Goal: Information Seeking & Learning: Learn about a topic

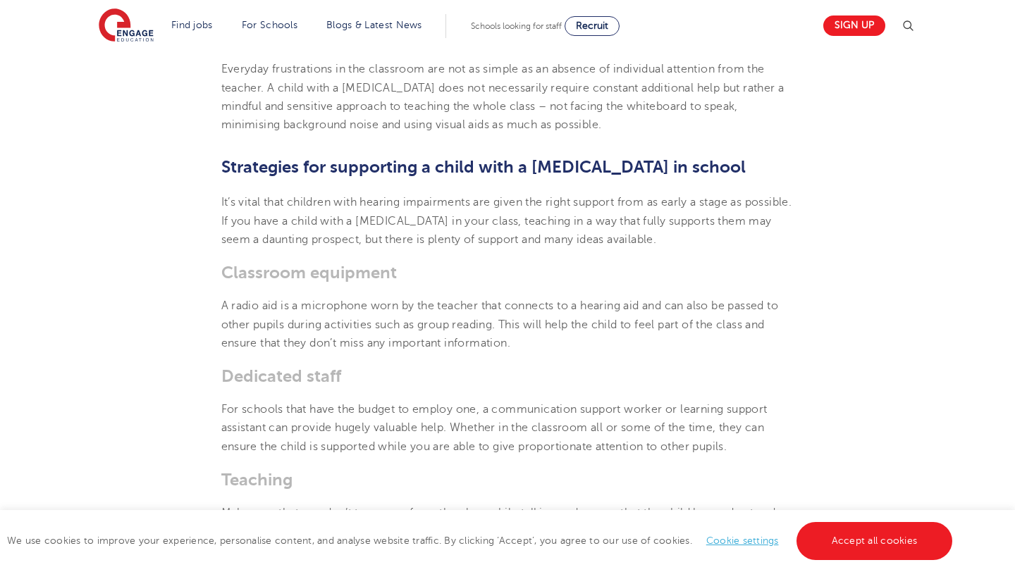
scroll to position [1782, 0]
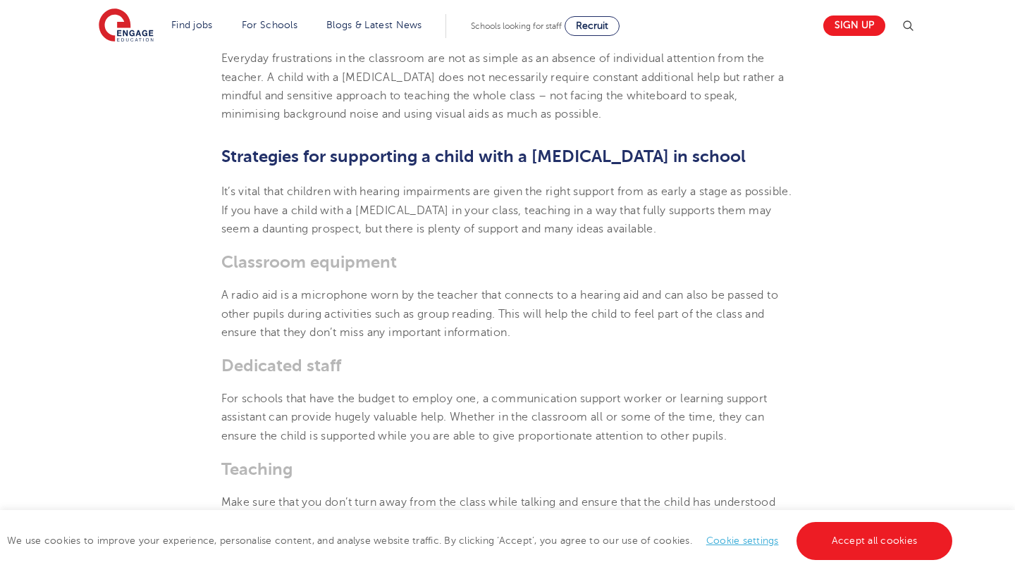
click at [519, 333] on p "A radio aid is a microphone worn by the teacher that connects to a hearing aid …" at bounding box center [507, 314] width 573 height 56
click at [518, 333] on span "A radio aid is a microphone worn by the teacher that connects to a hearing aid …" at bounding box center [499, 314] width 557 height 50
drag, startPoint x: 518, startPoint y: 333, endPoint x: 214, endPoint y: 256, distance: 313.3
click at [214, 257] on section "[DATE] How to support a child with a [MEDICAL_DATA] in school Going through sch…" at bounding box center [507, 356] width 855 height 3498
copy section "Classroom equipment A radio aid is a microphone worn by the teacher that connec…"
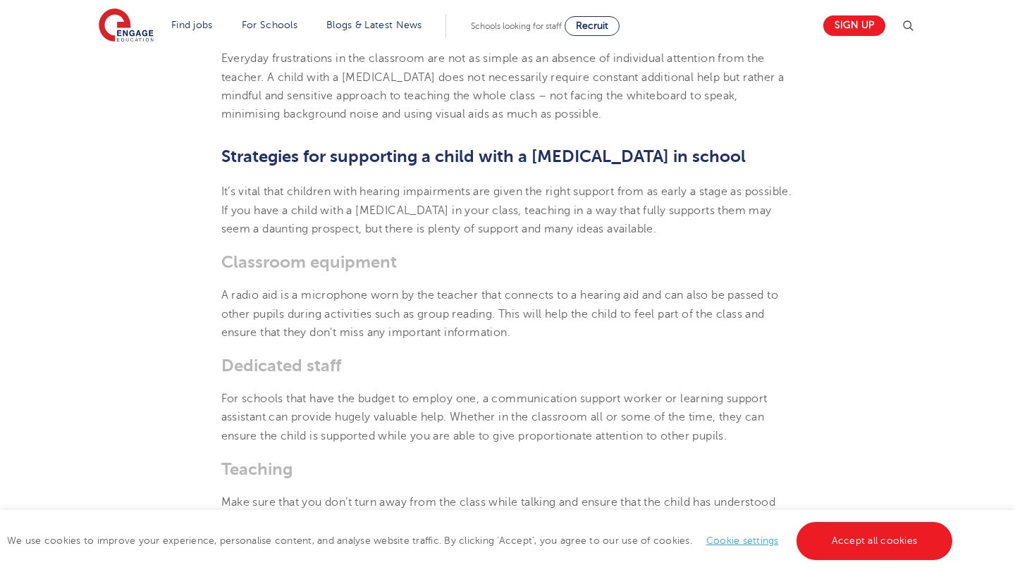
click at [476, 259] on h3 "Classroom equipment" at bounding box center [507, 262] width 573 height 20
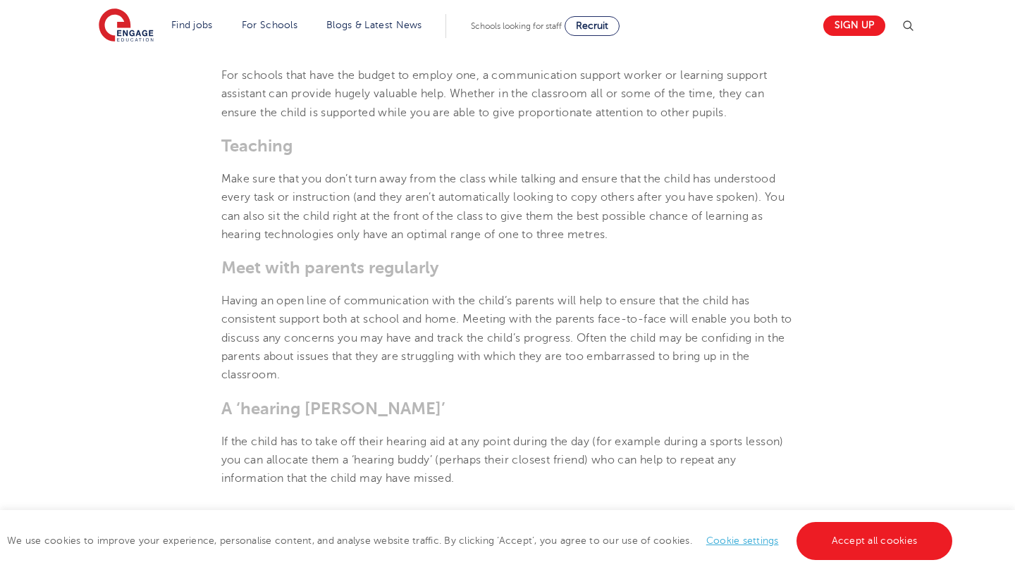
scroll to position [2104, 0]
drag, startPoint x: 771, startPoint y: 197, endPoint x: 788, endPoint y: 239, distance: 45.5
click at [789, 240] on p "Make sure that you don’t turn away from the class while talking and ensure that…" at bounding box center [507, 209] width 573 height 74
copy span "You can also sit the child right at the front of the class to give them the bes…"
click at [462, 273] on h3 "Meet with parents regularly" at bounding box center [507, 270] width 573 height 20
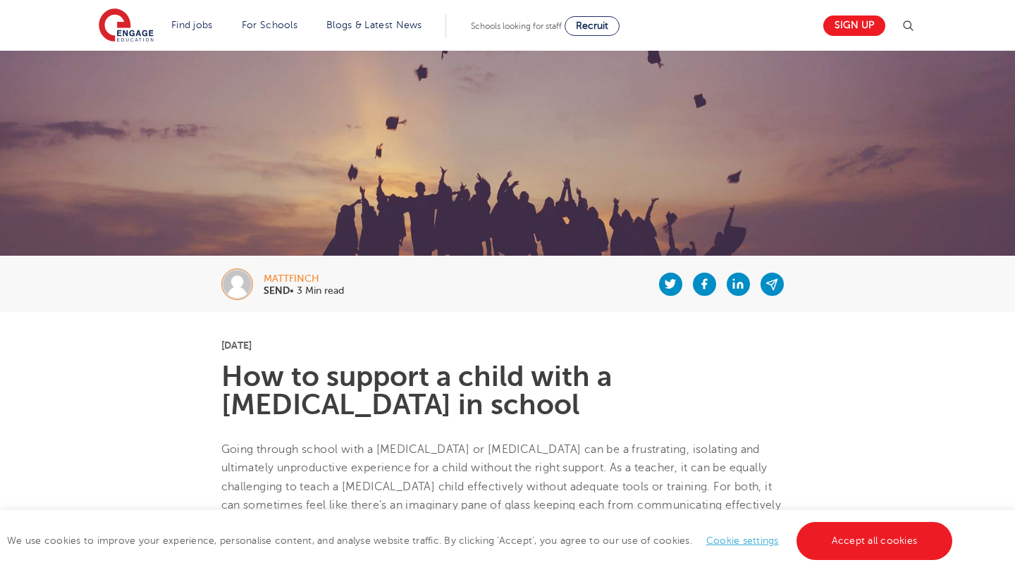
scroll to position [0, 0]
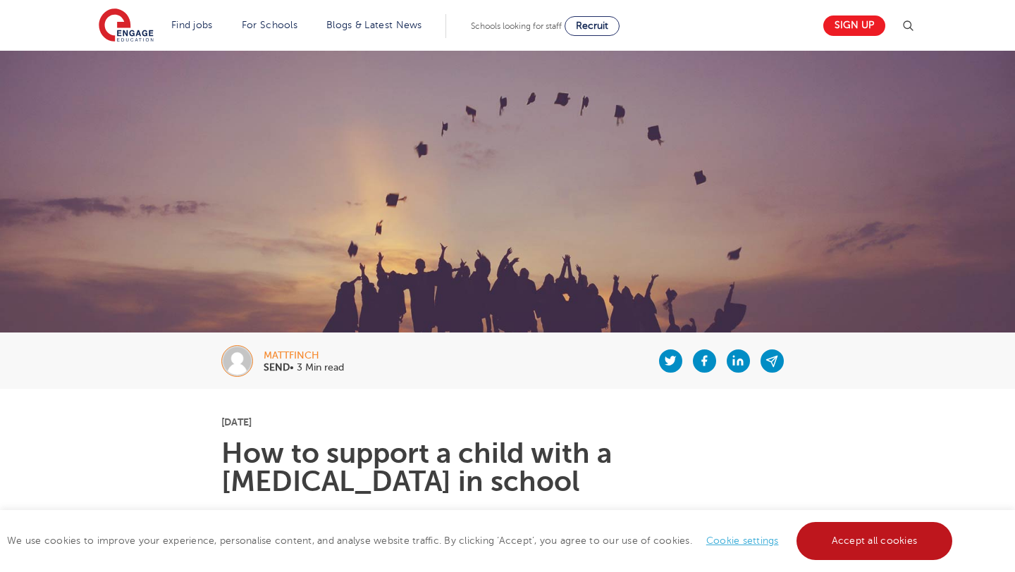
click at [899, 536] on link "Accept all cookies" at bounding box center [874, 541] width 156 height 38
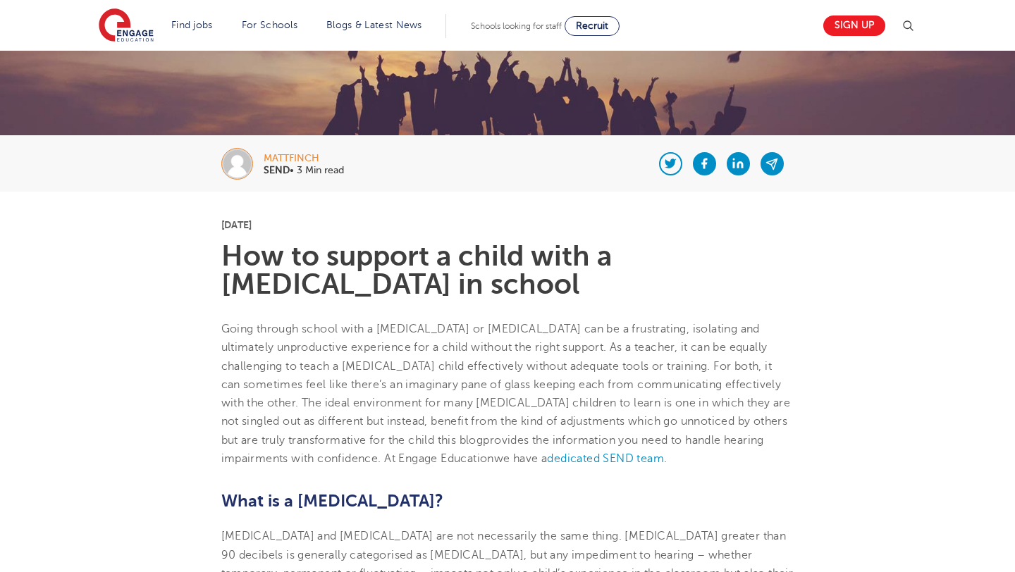
scroll to position [199, 0]
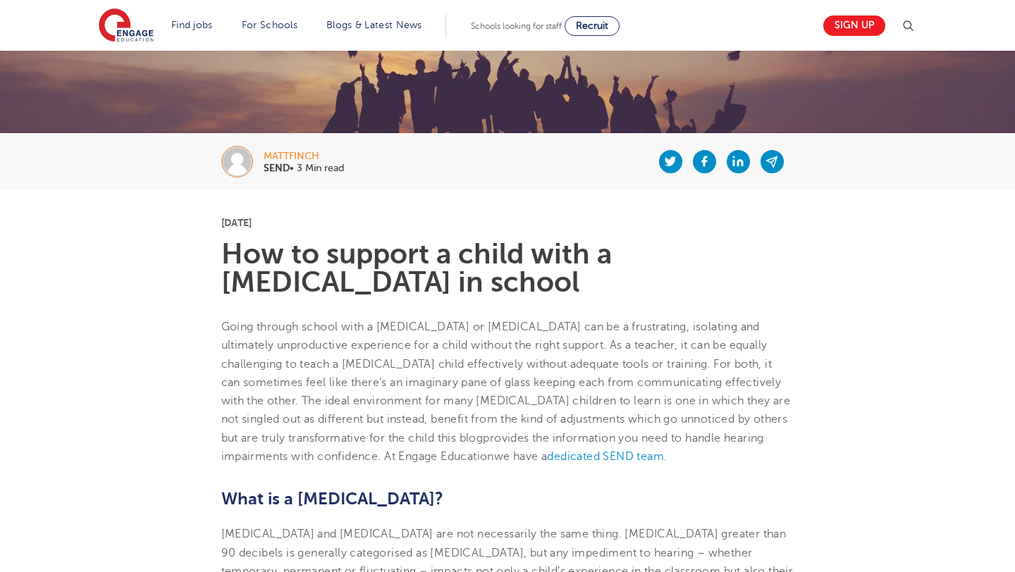
drag, startPoint x: 502, startPoint y: 285, endPoint x: 216, endPoint y: 237, distance: 290.8
copy h1 "How to support a child with a [MEDICAL_DATA] in school"
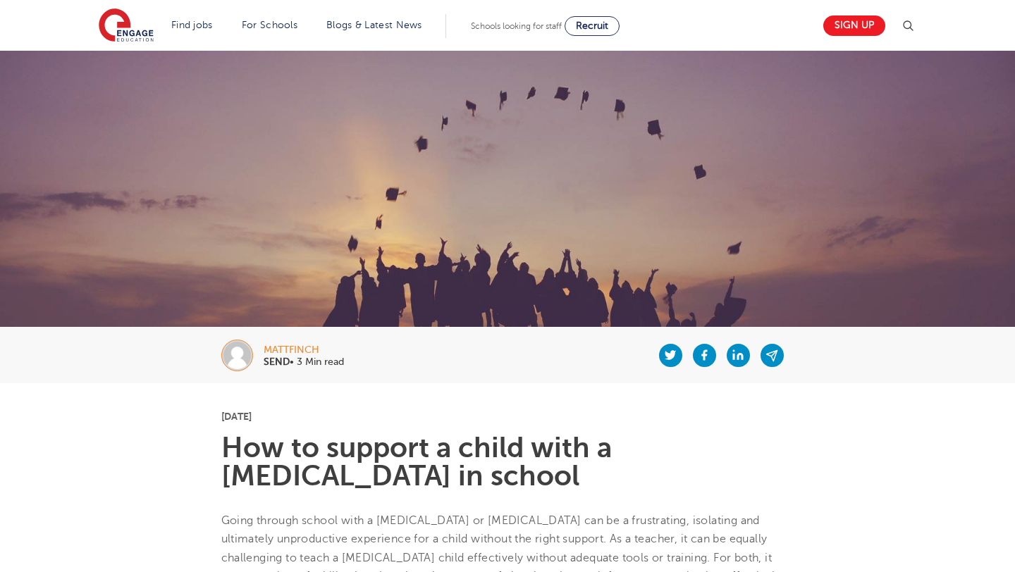
scroll to position [0, 0]
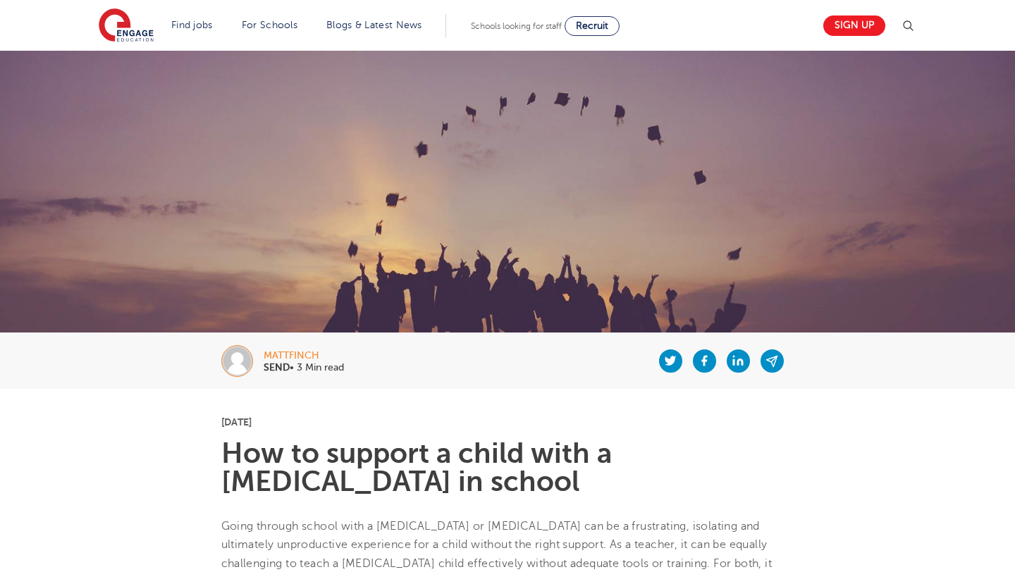
click at [526, 89] on img at bounding box center [507, 243] width 1015 height 384
click at [543, 312] on img at bounding box center [507, 243] width 1015 height 384
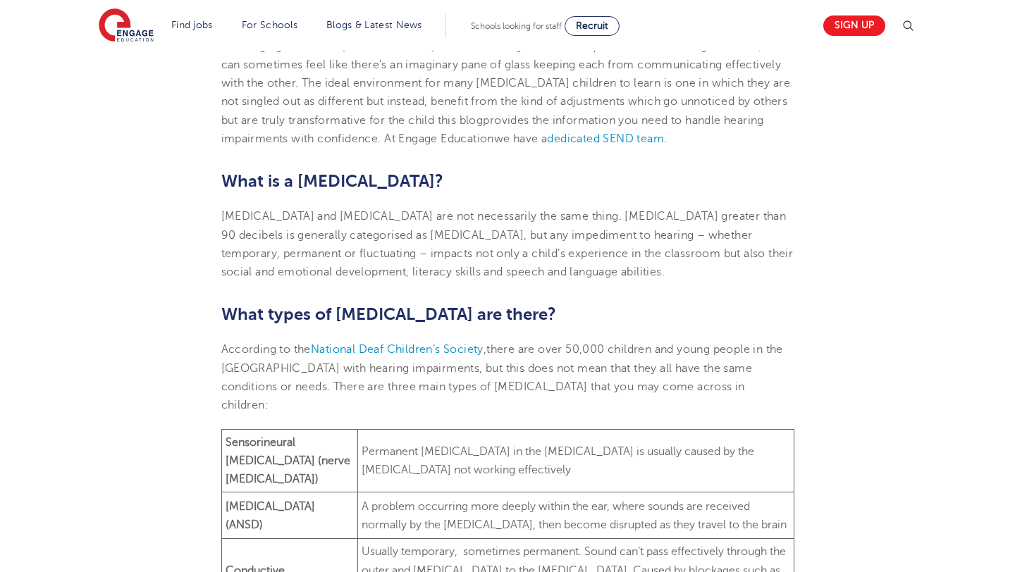
click at [543, 312] on span "What types of [MEDICAL_DATA] are there?" at bounding box center [388, 314] width 335 height 20
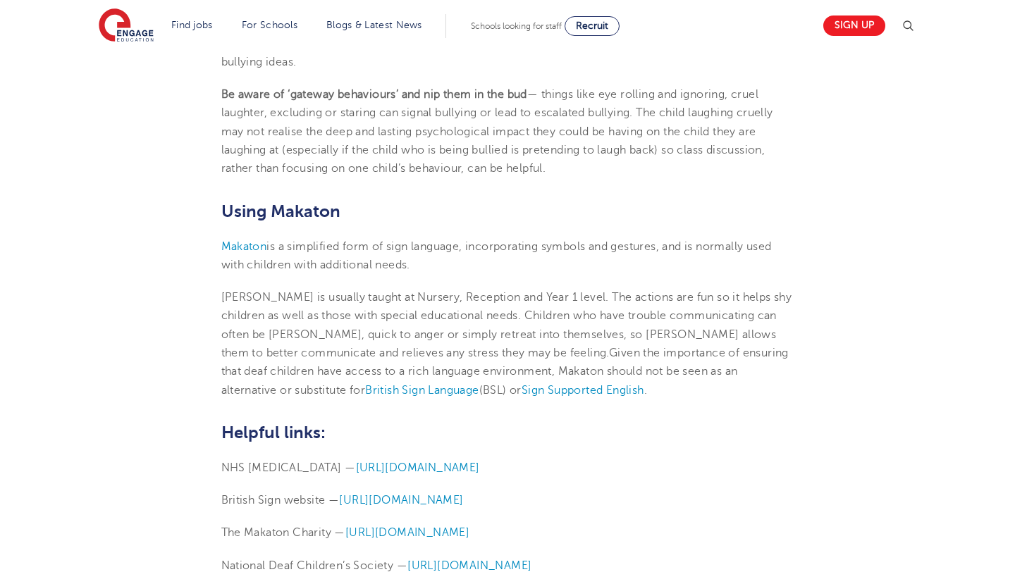
scroll to position [3065, 0]
